Goal: Task Accomplishment & Management: Use online tool/utility

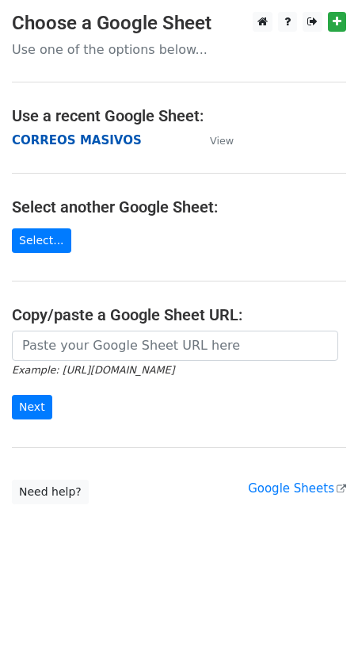
click at [50, 142] on strong "CORREOS MASIVOS" at bounding box center [77, 140] width 130 height 14
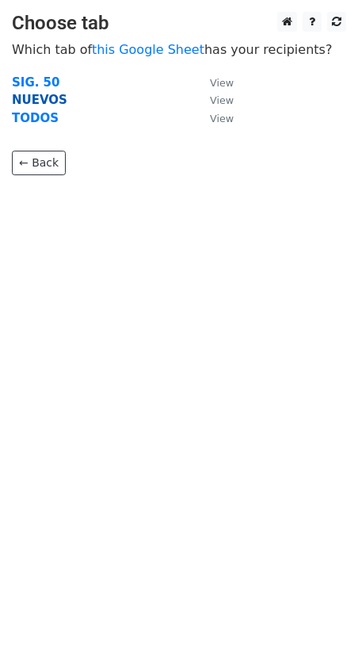
click at [19, 99] on strong "NUEVOS" at bounding box center [40, 100] width 56 height 14
click at [38, 98] on strong "NUEVOS" at bounding box center [40, 100] width 56 height 14
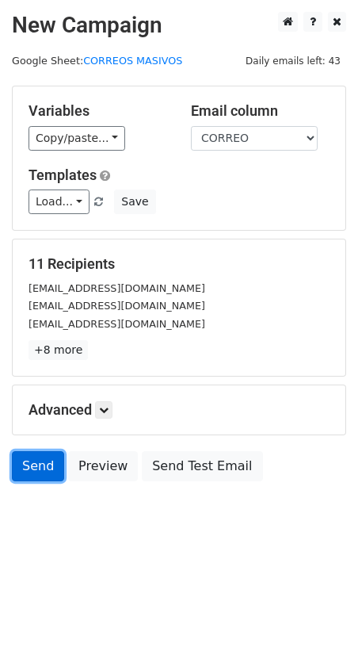
click at [32, 470] on link "Send" at bounding box center [38, 466] width 52 height 30
